Goal: Task Accomplishment & Management: Manage account settings

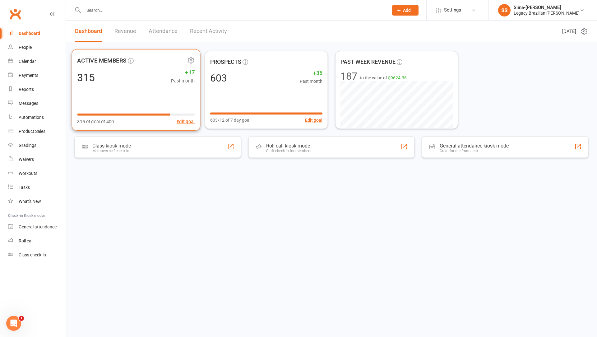
click at [148, 79] on div "315 +17 Past month" at bounding box center [136, 77] width 118 height 14
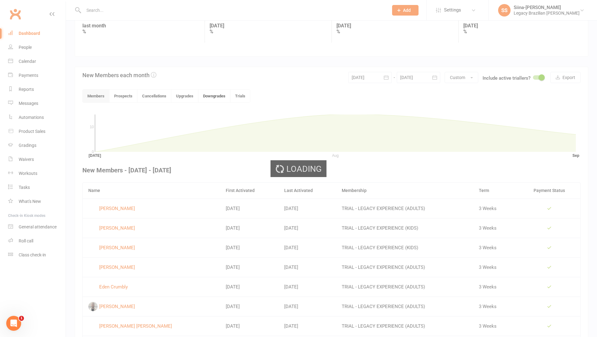
scroll to position [95, 0]
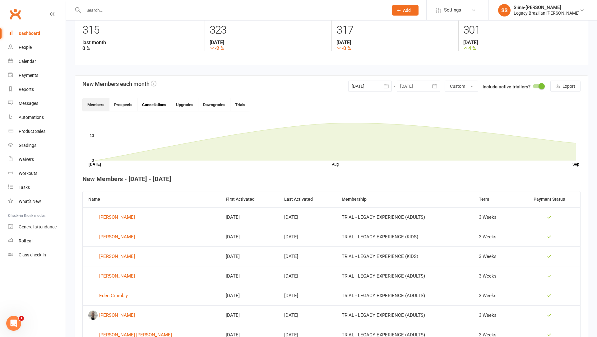
click at [156, 103] on button "Cancellations" at bounding box center [154, 104] width 34 height 13
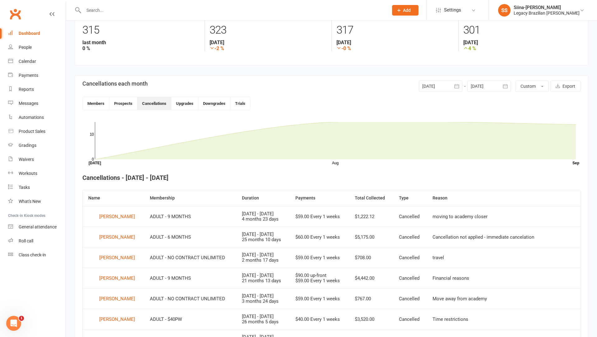
click at [454, 85] on icon "button" at bounding box center [457, 86] width 6 height 6
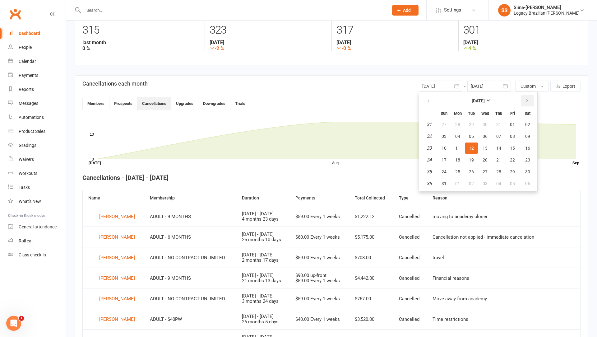
click at [528, 100] on icon "button" at bounding box center [527, 100] width 4 height 5
click at [460, 122] on span "01" at bounding box center [457, 124] width 5 height 5
type input "[DATE]"
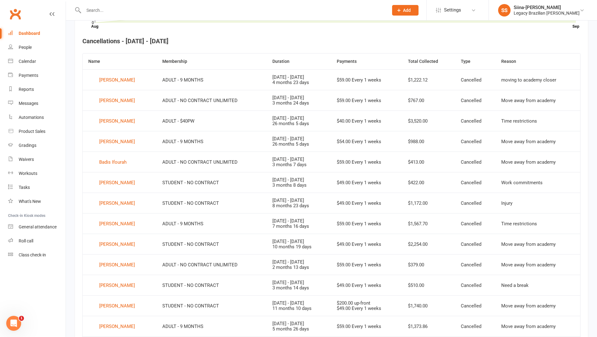
scroll to position [231, 0]
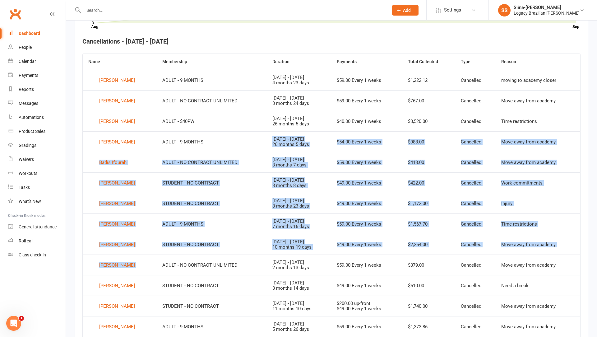
drag, startPoint x: 169, startPoint y: 148, endPoint x: 182, endPoint y: 253, distance: 106.0
click at [183, 254] on tbody "[PERSON_NAME] ADULT - 9 MONTHS [DATE] - [DATE] 4 months 23 days $59.00 Every 1 …" at bounding box center [332, 213] width 498 height 287
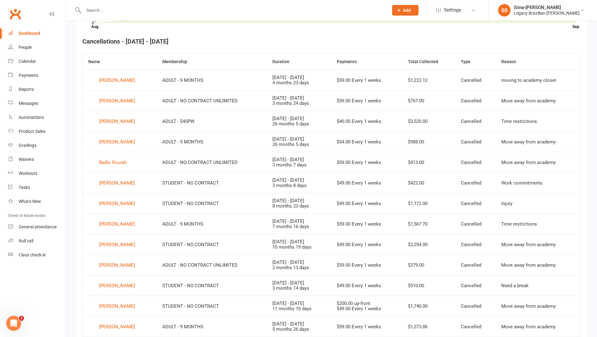
click at [181, 263] on td "ADULT - NO CONTRACT UNLIMITED" at bounding box center [212, 264] width 110 height 21
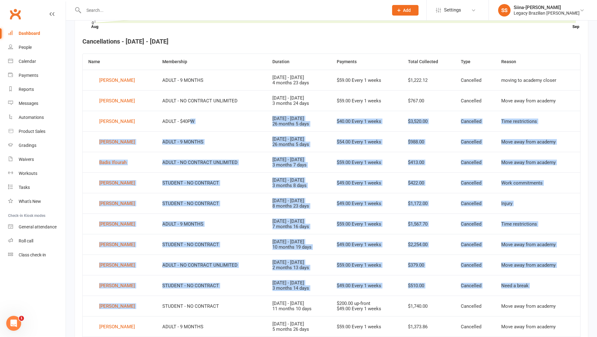
drag, startPoint x: 200, startPoint y: 271, endPoint x: 192, endPoint y: 118, distance: 153.5
click at [192, 118] on tbody "[PERSON_NAME] ADULT - 9 MONTHS [DATE] - [DATE] 4 months 23 days $59.00 Every 1 …" at bounding box center [332, 213] width 498 height 287
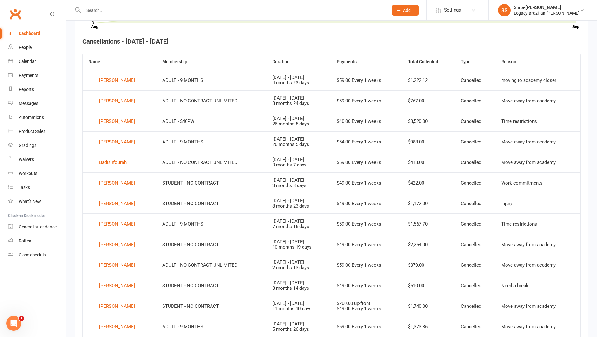
click at [183, 125] on td "ADULT - $40PW" at bounding box center [212, 121] width 110 height 21
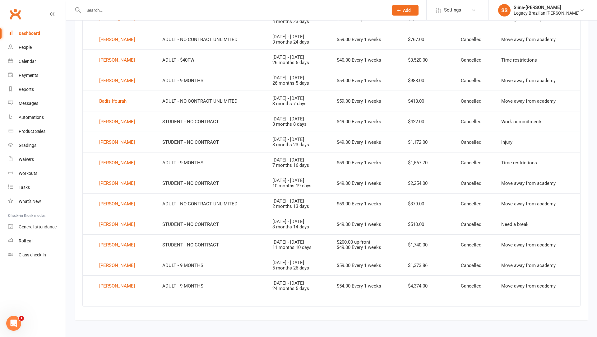
scroll to position [292, 0]
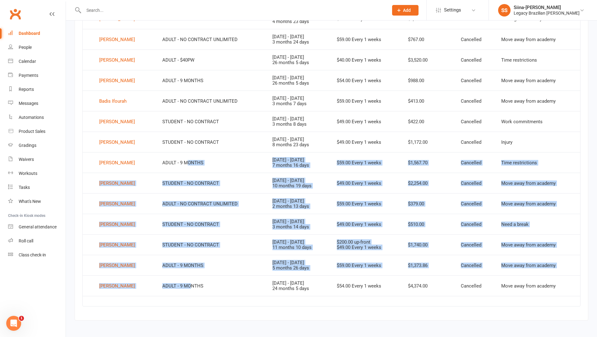
drag, startPoint x: 190, startPoint y: 285, endPoint x: 185, endPoint y: 158, distance: 127.9
click at [185, 158] on tbody "[PERSON_NAME] ADULT - 9 MONTHS [DATE] - [DATE] 4 months 23 days $59.00 Every 1 …" at bounding box center [332, 151] width 498 height 287
click at [185, 158] on td "ADULT - 9 MONTHS" at bounding box center [212, 162] width 110 height 21
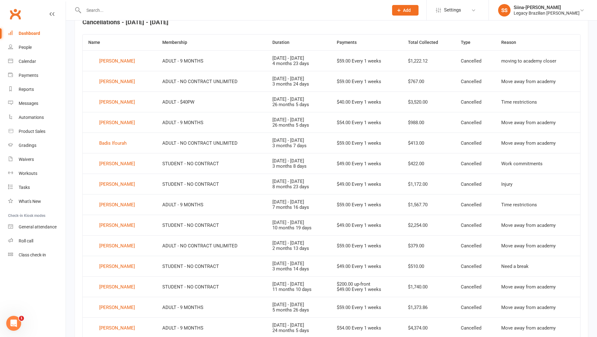
scroll to position [249, 0]
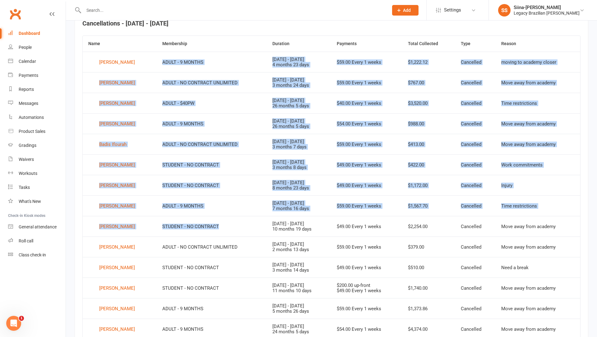
drag, startPoint x: 160, startPoint y: 56, endPoint x: 247, endPoint y: 234, distance: 198.3
click at [246, 234] on tbody "[PERSON_NAME] ADULT - 9 MONTHS [DATE] - [DATE] 4 months 23 days $59.00 Every 1 …" at bounding box center [332, 195] width 498 height 287
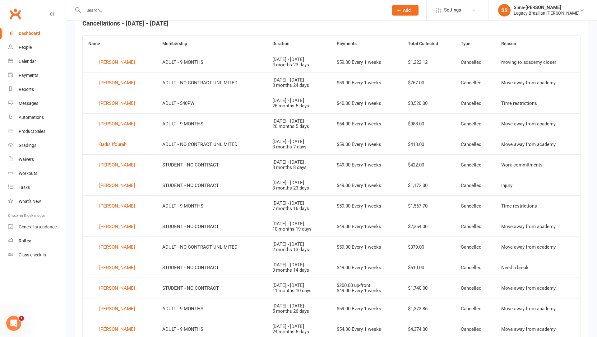
click at [244, 233] on td "STUDENT - NO CONTRACT" at bounding box center [212, 226] width 110 height 21
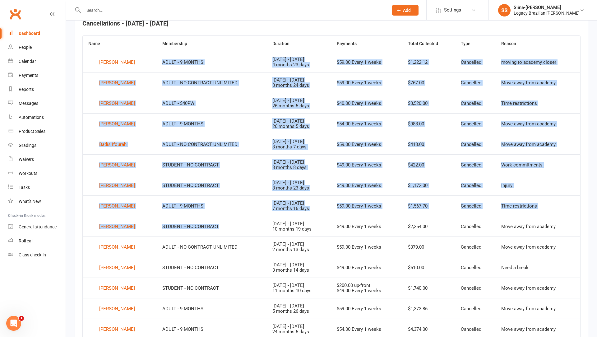
drag, startPoint x: 158, startPoint y: 58, endPoint x: 240, endPoint y: 230, distance: 190.6
click at [240, 230] on tbody "[PERSON_NAME] ADULT - 9 MONTHS [DATE] - [DATE] 4 months 23 days $59.00 Every 1 …" at bounding box center [332, 195] width 498 height 287
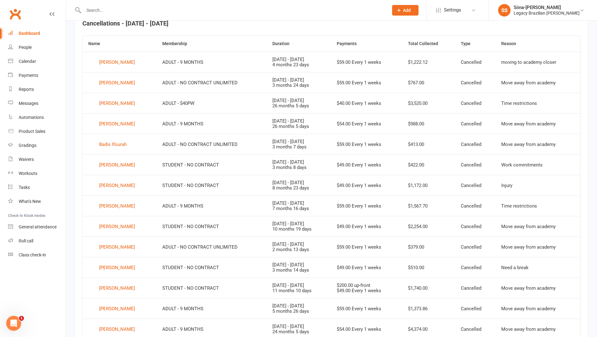
click at [235, 264] on td "STUDENT - NO CONTRACT" at bounding box center [212, 267] width 110 height 21
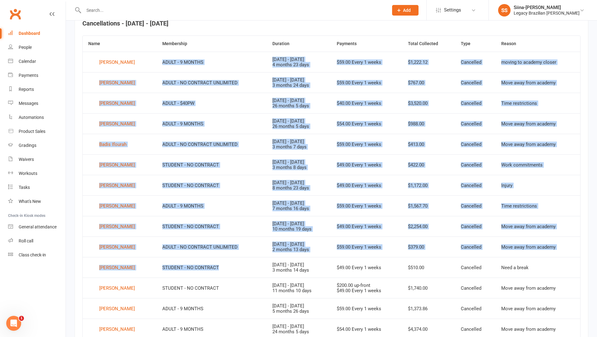
drag, startPoint x: 218, startPoint y: 275, endPoint x: 160, endPoint y: 58, distance: 224.6
click at [160, 58] on tbody "[PERSON_NAME] ADULT - 9 MONTHS [DATE] - [DATE] 4 months 23 days $59.00 Every 1 …" at bounding box center [332, 195] width 498 height 287
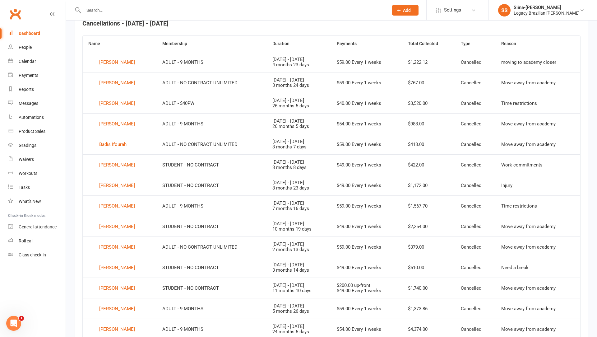
drag, startPoint x: 93, startPoint y: 45, endPoint x: 88, endPoint y: 45, distance: 5.0
click at [89, 45] on th "Name" at bounding box center [120, 44] width 74 height 16
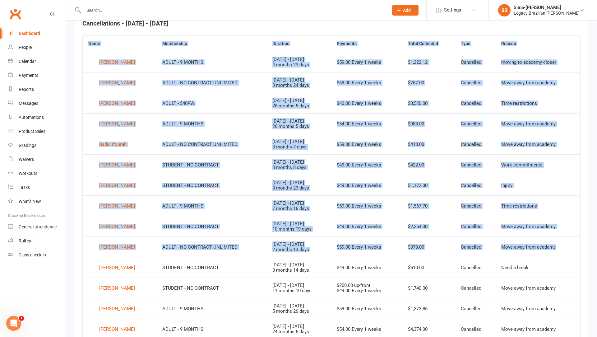
drag, startPoint x: 88, startPoint y: 45, endPoint x: 535, endPoint y: 256, distance: 494.4
click at [535, 254] on table "Name Membership Duration Payments Total Collected Type Reason [PERSON_NAME] ADU…" at bounding box center [331, 192] width 498 height 314
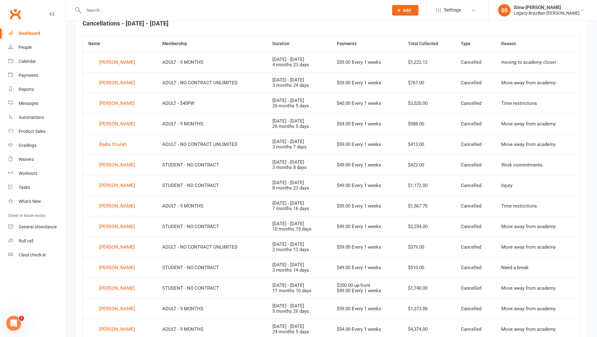
click at [566, 269] on td "Need a break" at bounding box center [538, 267] width 85 height 21
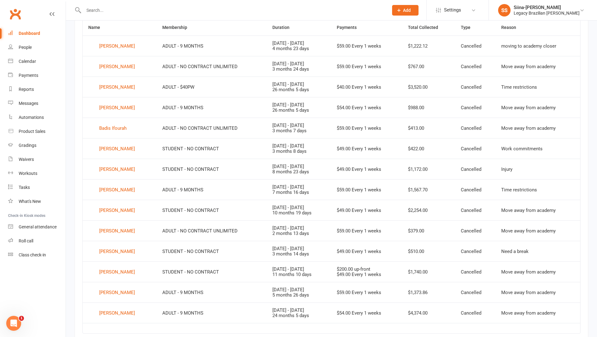
scroll to position [266, 0]
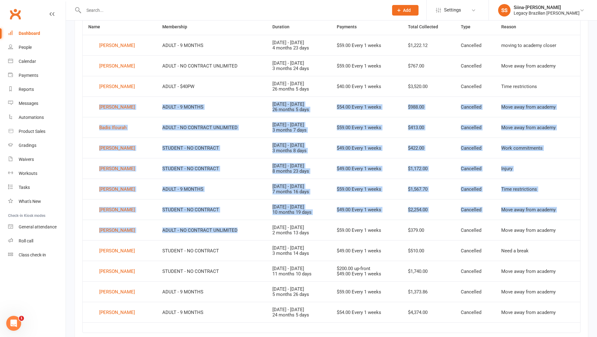
drag, startPoint x: 86, startPoint y: 110, endPoint x: 203, endPoint y: 237, distance: 172.8
click at [201, 235] on tbody "[PERSON_NAME] ADULT - 9 MONTHS [DATE] - [DATE] 4 months 23 days $59.00 Every 1 …" at bounding box center [332, 178] width 498 height 287
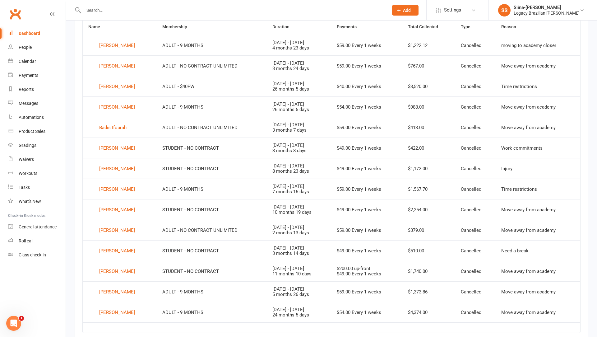
click at [204, 202] on td "STUDENT - NO CONTRACT" at bounding box center [212, 209] width 110 height 21
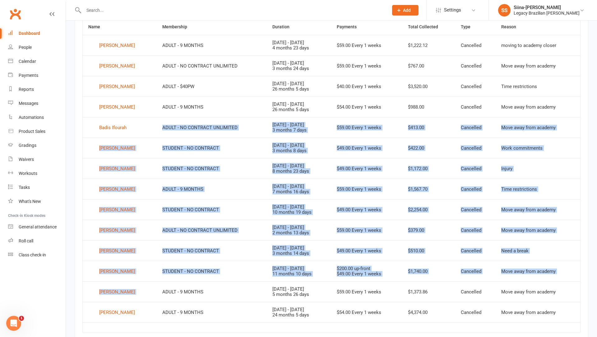
drag, startPoint x: 216, startPoint y: 280, endPoint x: 176, endPoint y: 123, distance: 162.5
click at [177, 123] on tbody "[PERSON_NAME] ADULT - 9 MONTHS [DATE] - [DATE] 4 months 23 days $59.00 Every 1 …" at bounding box center [332, 178] width 498 height 287
click at [171, 123] on td "ADULT - NO CONTRACT UNLIMITED" at bounding box center [212, 127] width 110 height 21
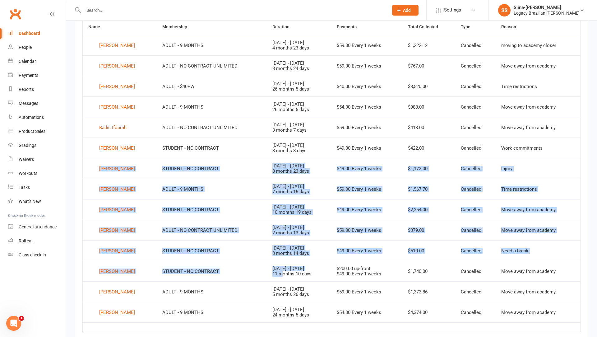
drag, startPoint x: 154, startPoint y: 157, endPoint x: 276, endPoint y: 273, distance: 168.7
click at [276, 273] on tbody "[PERSON_NAME] ADULT - 9 MONTHS [DATE] - [DATE] 4 months 23 days $59.00 Every 1 …" at bounding box center [332, 178] width 498 height 287
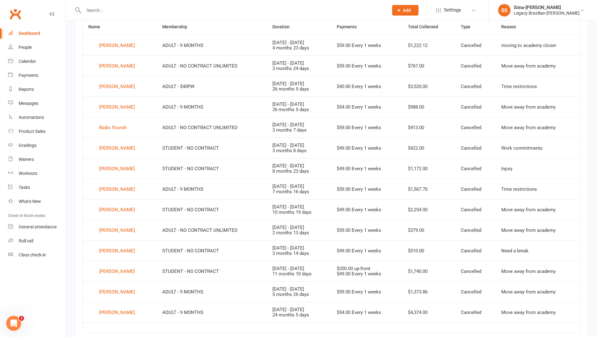
click at [253, 267] on td "STUDENT - NO CONTRACT" at bounding box center [212, 271] width 110 height 21
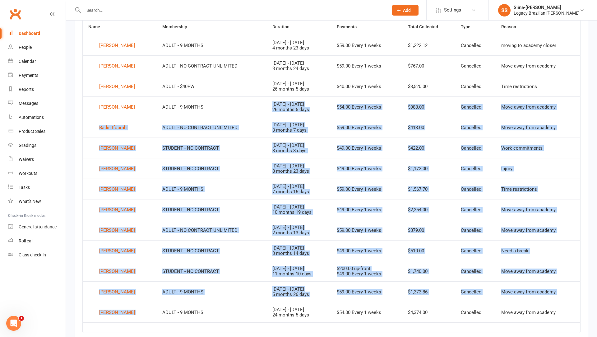
drag, startPoint x: 258, startPoint y: 307, endPoint x: 249, endPoint y: 107, distance: 199.5
click at [249, 107] on tbody "[PERSON_NAME] ADULT - 9 MONTHS [DATE] - [DATE] 4 months 23 days $59.00 Every 1 …" at bounding box center [332, 178] width 498 height 287
click at [249, 107] on td "ADULT - 9 MONTHS" at bounding box center [212, 106] width 110 height 21
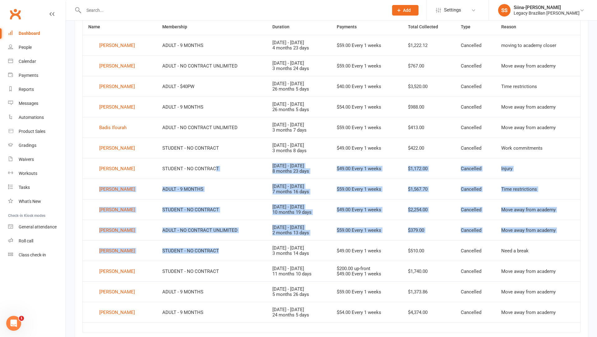
drag, startPoint x: 217, startPoint y: 254, endPoint x: 213, endPoint y: 166, distance: 87.5
click at [213, 166] on tbody "[PERSON_NAME] ADULT - 9 MONTHS [DATE] - [DATE] 4 months 23 days $59.00 Every 1 …" at bounding box center [332, 178] width 498 height 287
click at [213, 166] on td "STUDENT - NO CONTRACT" at bounding box center [212, 168] width 110 height 21
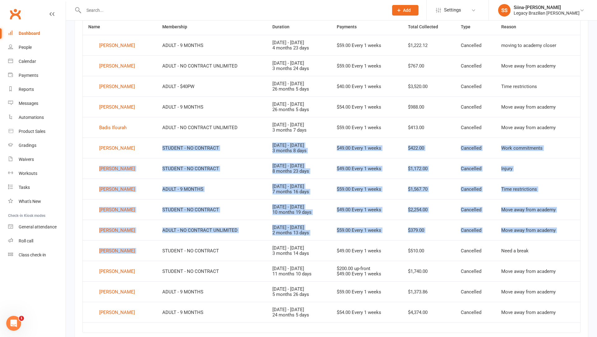
drag, startPoint x: 184, startPoint y: 136, endPoint x: 225, endPoint y: 245, distance: 115.8
click at [225, 245] on tbody "[PERSON_NAME] ADULT - 9 MONTHS [DATE] - [DATE] 4 months 23 days $59.00 Every 1 …" at bounding box center [332, 178] width 498 height 287
click at [225, 245] on td "STUDENT - NO CONTRACT" at bounding box center [212, 250] width 110 height 21
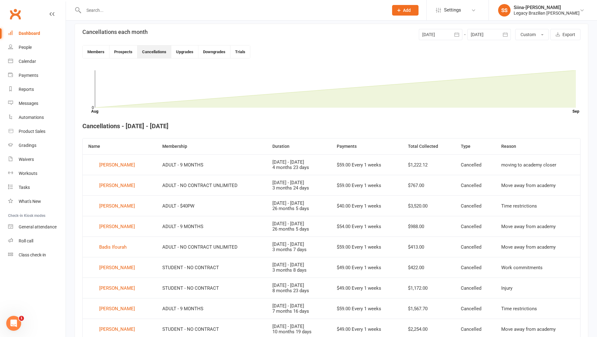
scroll to position [146, 0]
click at [89, 56] on button "Members" at bounding box center [96, 51] width 27 height 13
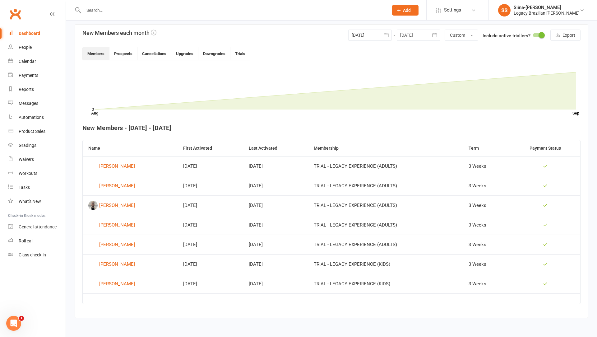
scroll to position [144, 0]
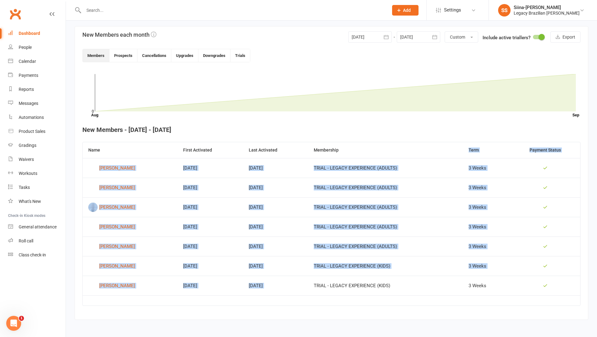
drag, startPoint x: 322, startPoint y: 156, endPoint x: 373, endPoint y: 277, distance: 130.7
click at [372, 277] on tbody "[PERSON_NAME] [DATE] [DATE] TRIAL - LEGACY EXPERIENCE (ADULTS) 3 Weeks [PERSON_…" at bounding box center [332, 226] width 498 height 137
click at [416, 279] on td "TRIAL - LEGACY EXPERIENCE (KIDS)" at bounding box center [385, 286] width 155 height 20
drag, startPoint x: 410, startPoint y: 295, endPoint x: 297, endPoint y: 173, distance: 166.2
click at [297, 173] on table "Name First Activated Last Activated Membership Term Payment Status [PERSON_NAME…" at bounding box center [331, 224] width 498 height 164
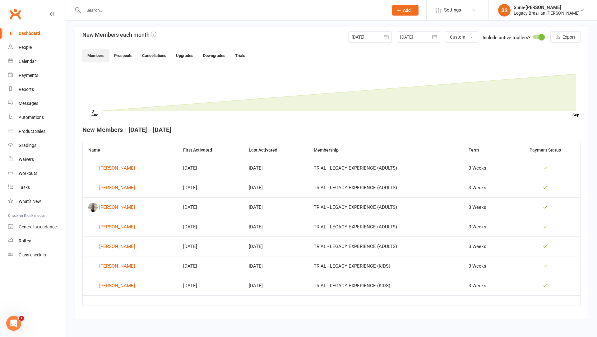
click at [295, 152] on th "Last Activated" at bounding box center [275, 150] width 65 height 16
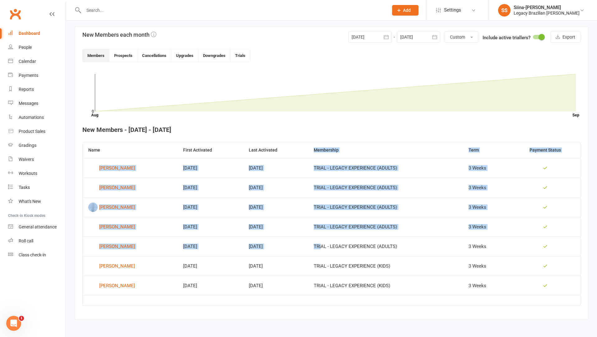
drag, startPoint x: 287, startPoint y: 153, endPoint x: 328, endPoint y: 255, distance: 110.5
click at [327, 253] on table "Name First Activated Last Activated Membership Term Payment Status [PERSON_NAME…" at bounding box center [331, 224] width 498 height 164
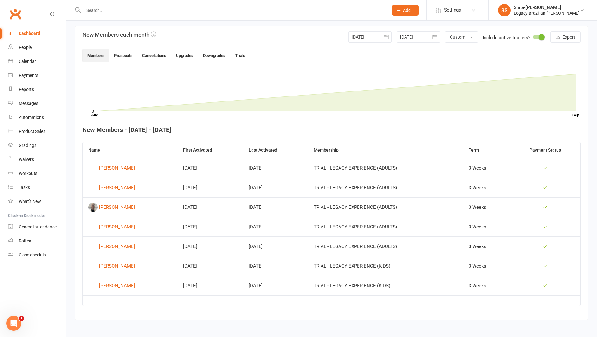
click at [358, 283] on td "TRIAL - LEGACY EXPERIENCE (KIDS)" at bounding box center [385, 286] width 155 height 20
drag, startPoint x: 84, startPoint y: 149, endPoint x: 305, endPoint y: 296, distance: 264.7
click at [304, 295] on table "Name First Activated Last Activated Membership Term Payment Status [PERSON_NAME…" at bounding box center [331, 224] width 498 height 164
click at [347, 240] on td "TRIAL - LEGACY EXPERIENCE (ADULTS)" at bounding box center [385, 246] width 155 height 20
drag, startPoint x: 94, startPoint y: 108, endPoint x: 165, endPoint y: 119, distance: 72.3
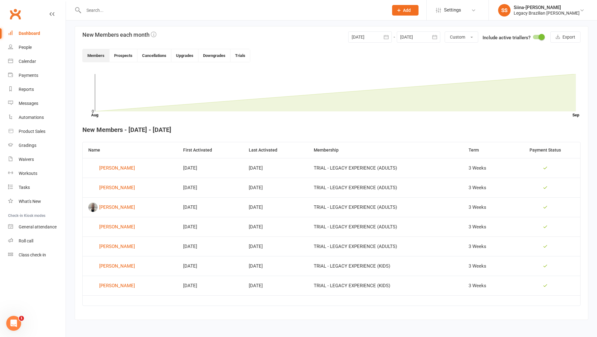
click at [165, 119] on section "New Members each month [DATE] [DATE] Sun Mon Tue Wed Thu Fri Sat 36 31 01 02 03…" at bounding box center [332, 173] width 514 height 294
click at [178, 109] on icon at bounding box center [335, 92] width 481 height 37
click at [341, 106] on icon at bounding box center [335, 92] width 481 height 37
drag, startPoint x: 382, startPoint y: 318, endPoint x: 331, endPoint y: 130, distance: 195.4
click at [331, 130] on div "315 total active / suspended members Last 6 Months [DATE]-[DATE]-[DATE]-[DATE]-…" at bounding box center [331, 103] width 531 height 453
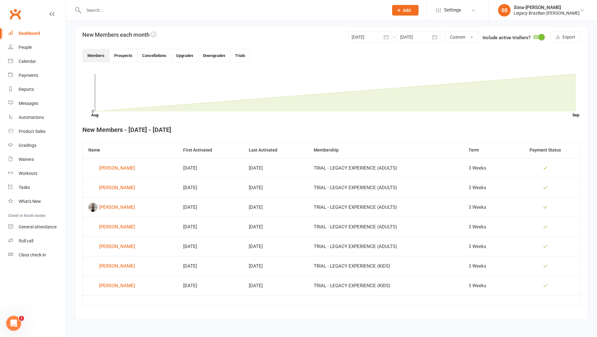
click at [291, 55] on div "Members Prospects Cancellations Upgrades Downgrades Trials" at bounding box center [331, 55] width 498 height 13
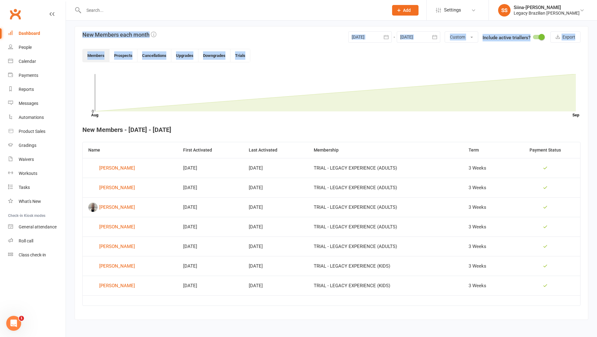
drag, startPoint x: 281, startPoint y: 55, endPoint x: 345, endPoint y: 336, distance: 288.6
click at [344, 336] on html "Prospect Member Non-attending contact Class / event Appointment Grading event T…" at bounding box center [298, 97] width 597 height 482
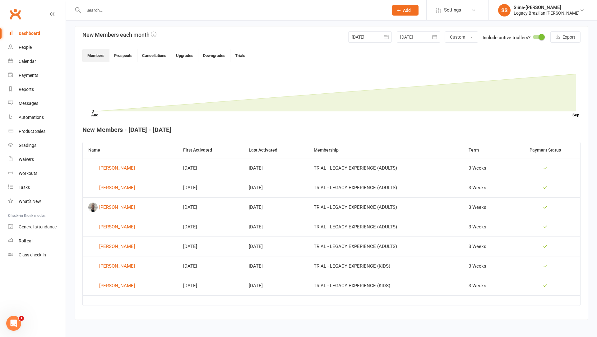
click at [344, 316] on section "New Members each month [DATE] [DATE] Sun Mon Tue Wed Thu Fri Sat 36 31 01 02 03…" at bounding box center [332, 173] width 514 height 294
drag, startPoint x: 81, startPoint y: 130, endPoint x: 277, endPoint y: 123, distance: 196.0
click at [277, 123] on section "New Members each month [DATE] [DATE] Sun Mon Tue Wed Thu Fri Sat 36 31 01 02 03…" at bounding box center [332, 173] width 514 height 294
drag, startPoint x: 272, startPoint y: 125, endPoint x: 97, endPoint y: 134, distance: 175.6
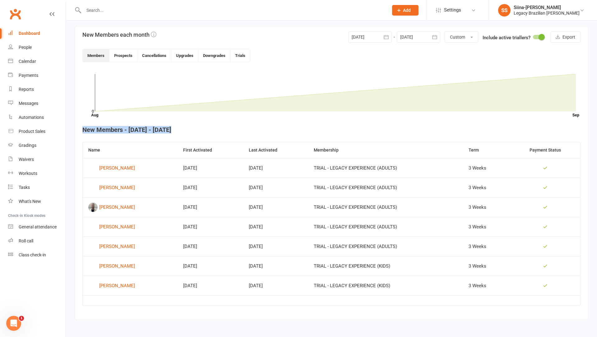
click at [91, 133] on section "New Members each month [DATE] [DATE] Sun Mon Tue Wed Thu Fri Sat 36 31 01 02 03…" at bounding box center [332, 173] width 514 height 294
click at [99, 134] on section "New Members each month [DATE] [DATE] Sun Mon Tue Wed Thu Fri Sat 36 31 01 02 03…" at bounding box center [332, 173] width 514 height 294
drag, startPoint x: 83, startPoint y: 131, endPoint x: 359, endPoint y: 130, distance: 275.5
click at [359, 130] on h4 "New Members - [DATE] - [DATE]" at bounding box center [331, 129] width 498 height 7
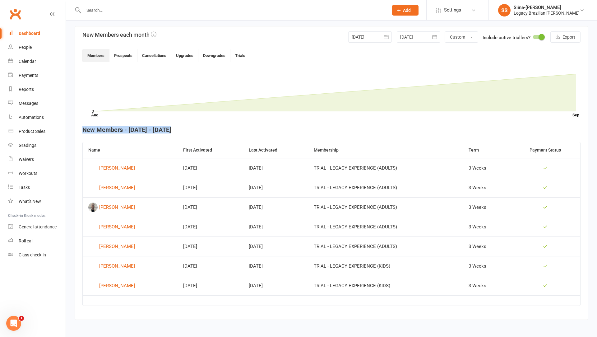
drag, startPoint x: 274, startPoint y: 135, endPoint x: 82, endPoint y: 126, distance: 191.8
click at [82, 125] on section "New Members each month [DATE] [DATE] Sun Mon Tue Wed Thu Fri Sat 36 31 01 02 03…" at bounding box center [332, 173] width 514 height 294
click at [82, 126] on h4 "New Members - [DATE] - [DATE]" at bounding box center [331, 129] width 498 height 7
click at [315, 86] on rect at bounding box center [335, 92] width 481 height 37
click at [43, 80] on link "Payments" at bounding box center [37, 75] width 58 height 14
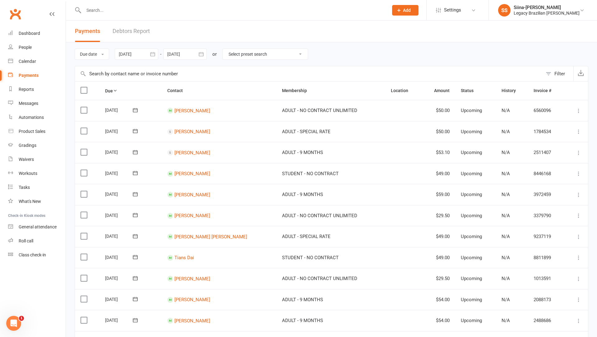
click at [129, 33] on link "Debtors Report" at bounding box center [131, 31] width 37 height 21
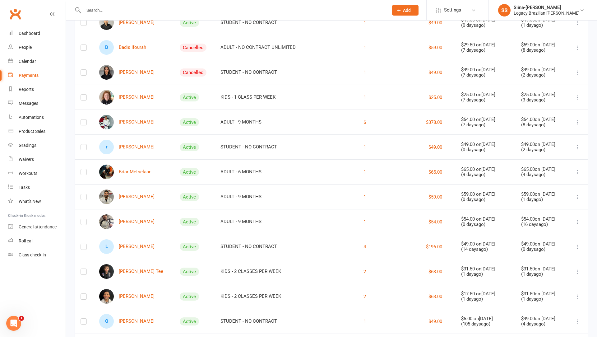
scroll to position [313, 0]
click at [579, 71] on icon at bounding box center [577, 74] width 6 height 6
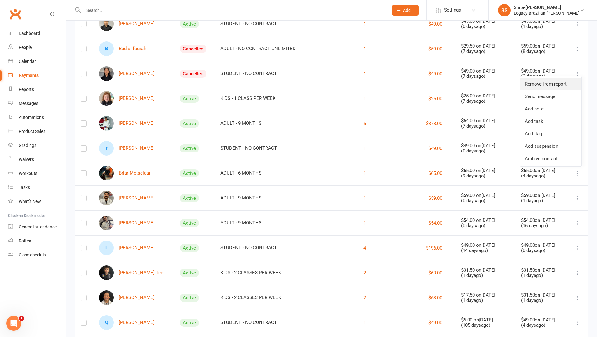
click at [554, 86] on link "Remove from report" at bounding box center [551, 84] width 62 height 12
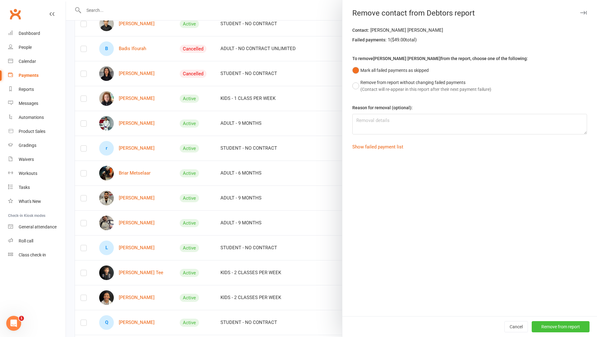
click at [557, 326] on button "Remove from report" at bounding box center [561, 326] width 58 height 11
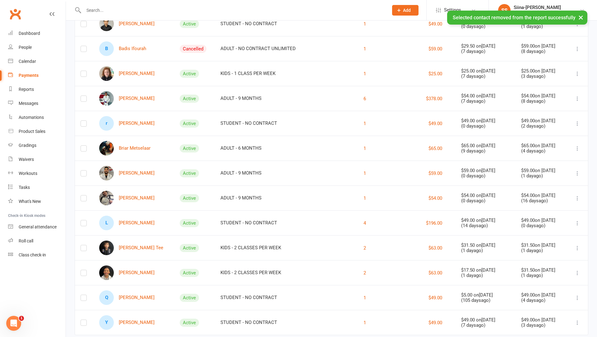
click at [578, 47] on icon at bounding box center [577, 49] width 6 height 6
click at [568, 61] on link "Remove from report" at bounding box center [551, 59] width 62 height 12
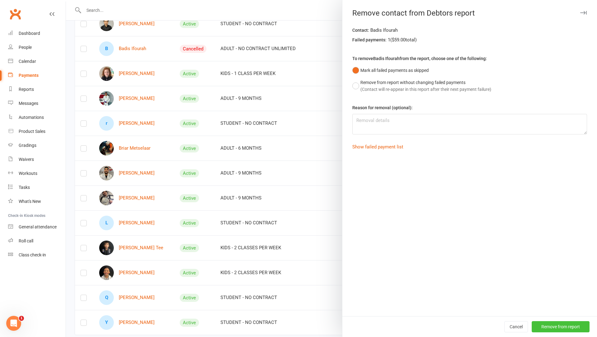
click at [566, 327] on button "Remove from report" at bounding box center [561, 326] width 58 height 11
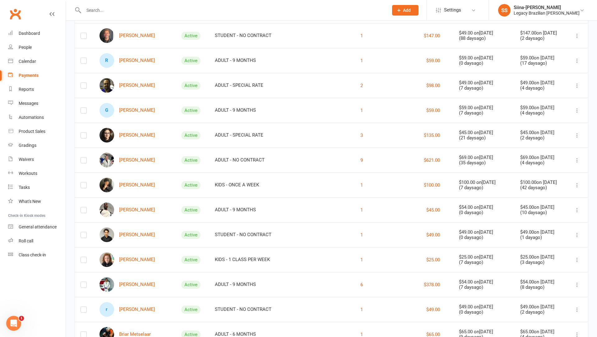
scroll to position [0, 0]
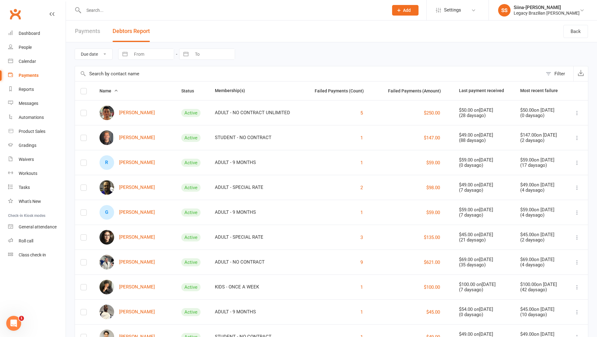
click at [461, 50] on div "Due date Date failed Navigate forward to interact with the calendar and select …" at bounding box center [332, 54] width 514 height 24
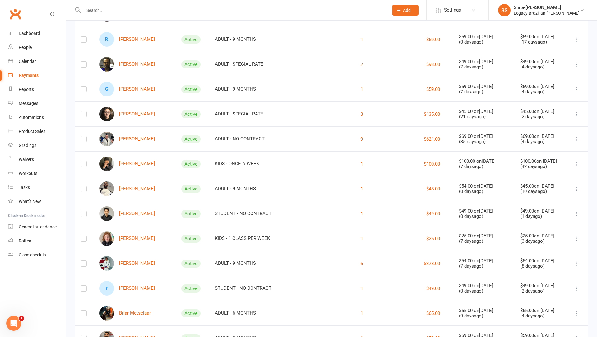
scroll to position [301, 0]
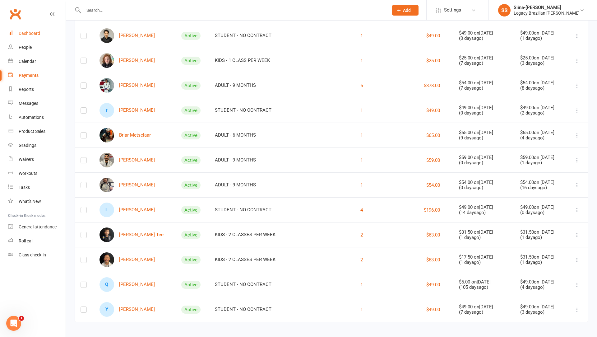
click at [33, 36] on link "Dashboard" at bounding box center [37, 33] width 58 height 14
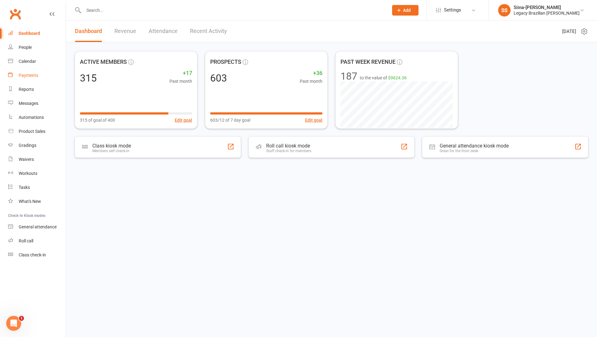
click at [24, 77] on div "Payments" at bounding box center [29, 75] width 20 height 5
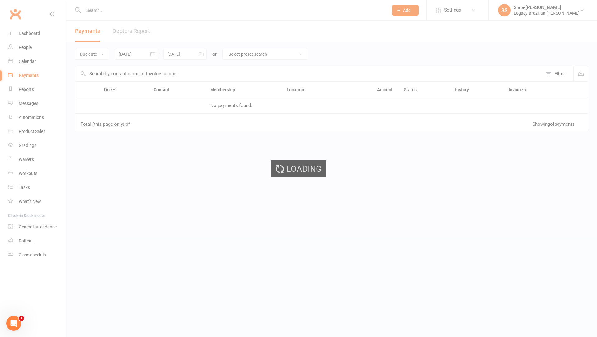
click at [143, 30] on ui-view "Prospect Member Non-attending contact Class / event Appointment Grading event T…" at bounding box center [298, 107] width 597 height 211
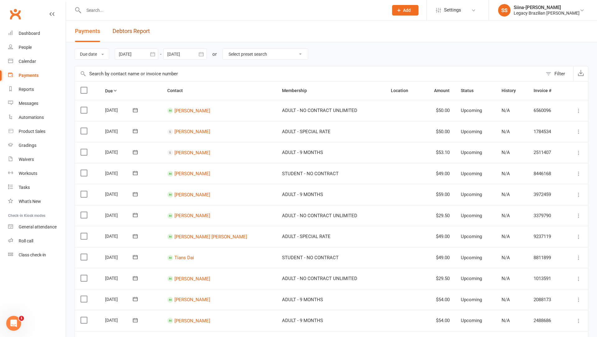
click at [143, 30] on link "Debtors Report" at bounding box center [131, 31] width 37 height 21
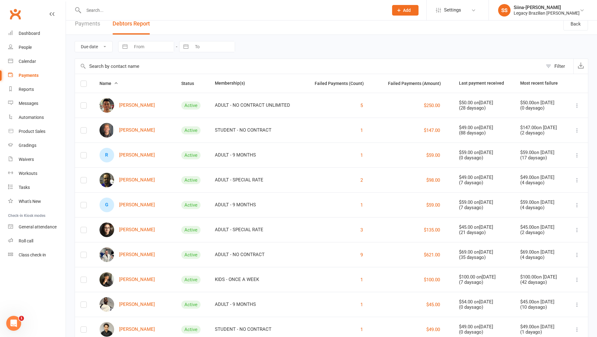
scroll to position [7, 0]
click at [39, 32] on div "Dashboard" at bounding box center [29, 33] width 21 height 5
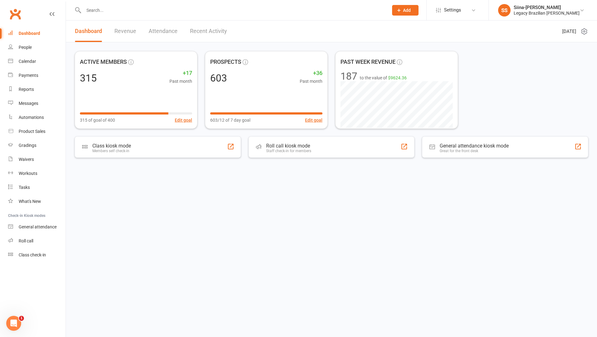
click at [384, 197] on html "Prospect Member Non-attending contact Class / event Appointment Grading event T…" at bounding box center [298, 98] width 597 height 197
